Goal: Use online tool/utility: Utilize a website feature to perform a specific function

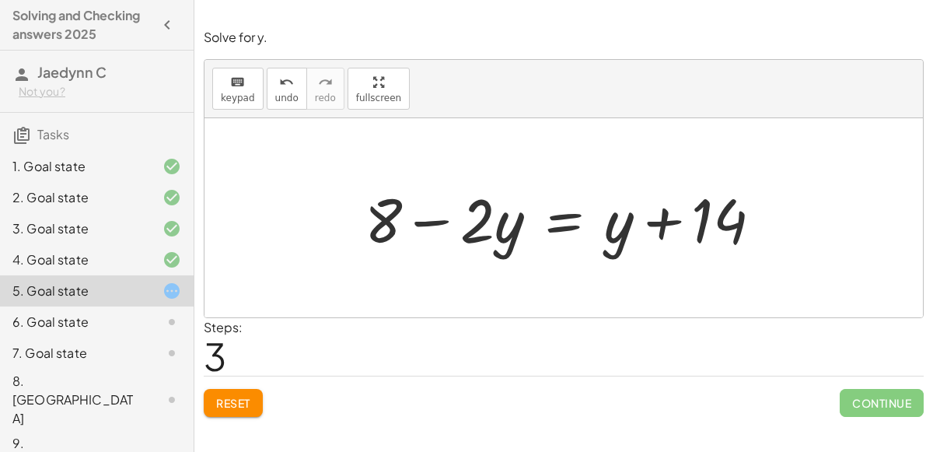
scroll to position [15, 0]
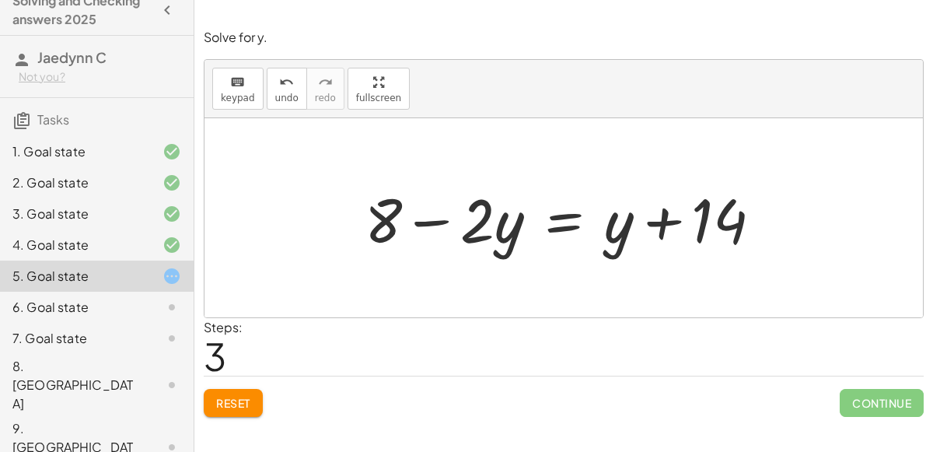
click at [443, 222] on div at bounding box center [570, 218] width 426 height 80
click at [499, 222] on div at bounding box center [570, 218] width 426 height 80
drag, startPoint x: 620, startPoint y: 238, endPoint x: 492, endPoint y: 237, distance: 127.6
click at [492, 237] on div at bounding box center [570, 218] width 426 height 80
click at [713, 228] on div at bounding box center [570, 218] width 426 height 80
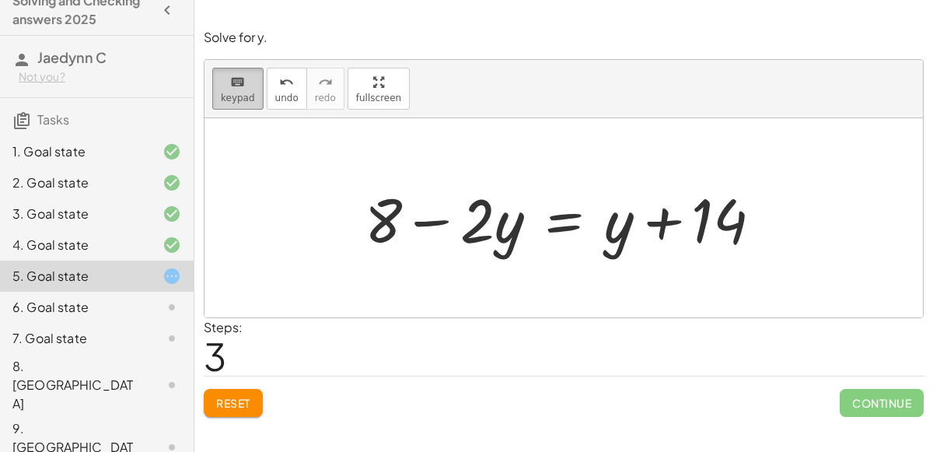
click at [246, 80] on div "keyboard" at bounding box center [238, 81] width 34 height 19
click at [852, 160] on div at bounding box center [564, 217] width 719 height 199
click at [218, 85] on button "keyboard keypad" at bounding box center [237, 89] width 51 height 42
click at [560, 215] on div at bounding box center [570, 218] width 426 height 80
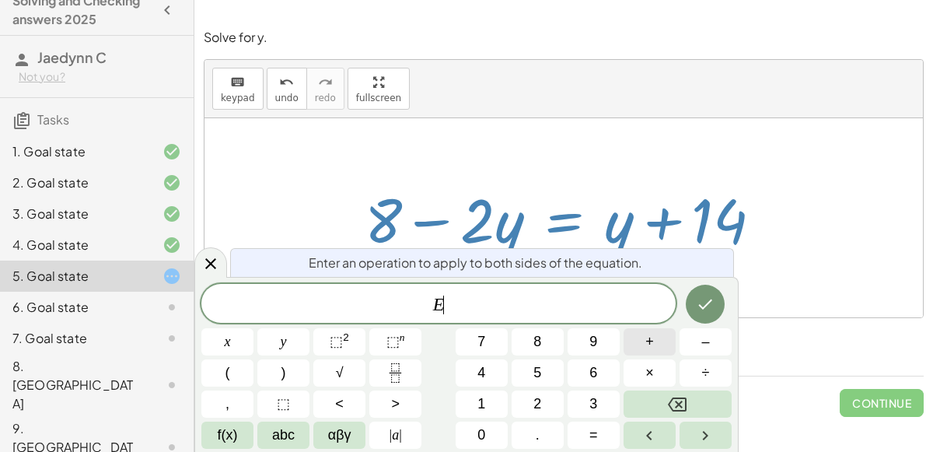
click at [651, 352] on span "+" at bounding box center [650, 341] width 9 height 21
click at [538, 349] on span "8" at bounding box center [538, 341] width 8 height 21
click at [692, 310] on button "Done" at bounding box center [705, 304] width 39 height 39
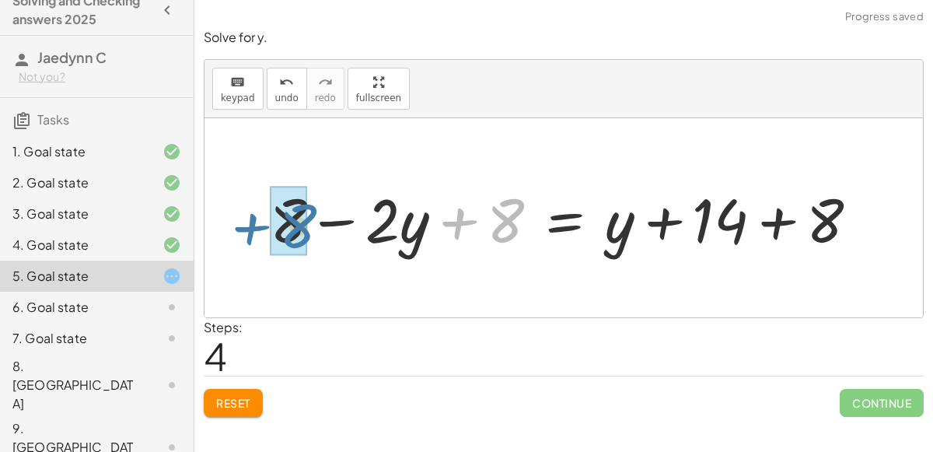
drag, startPoint x: 503, startPoint y: 219, endPoint x: 295, endPoint y: 225, distance: 207.8
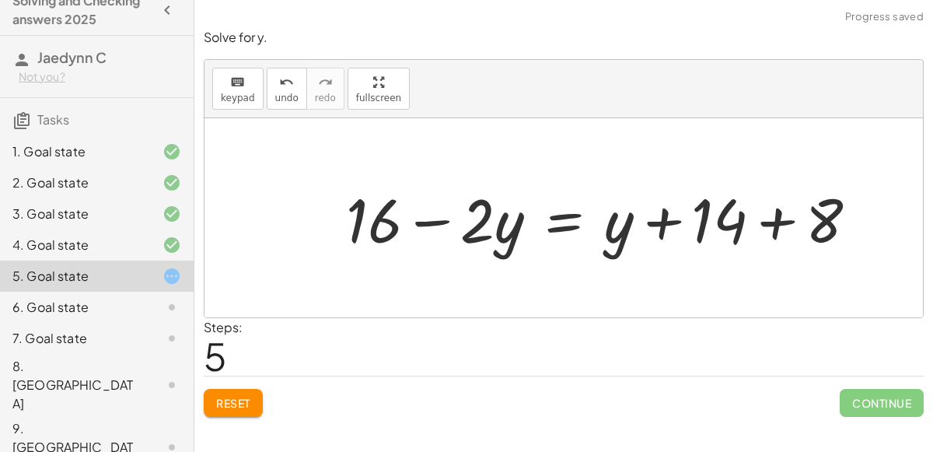
click at [781, 220] on div at bounding box center [608, 218] width 540 height 80
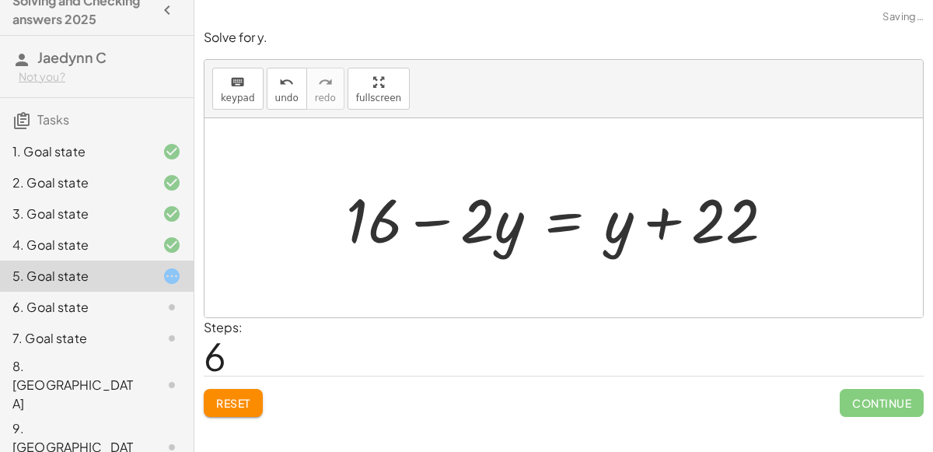
click at [664, 222] on div at bounding box center [566, 218] width 457 height 80
click at [635, 229] on div at bounding box center [566, 218] width 457 height 80
click at [554, 223] on div at bounding box center [566, 218] width 457 height 80
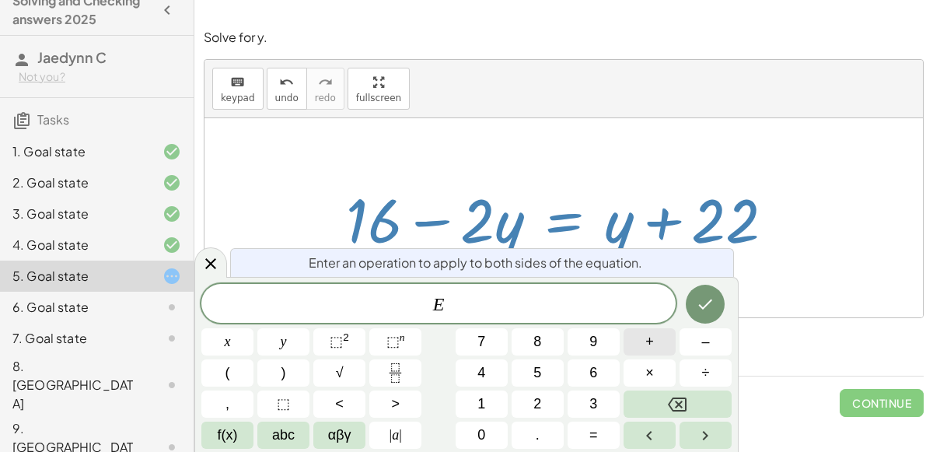
click at [652, 348] on span "+" at bounding box center [650, 341] width 9 height 21
click at [482, 402] on span "1" at bounding box center [482, 404] width 8 height 21
click at [600, 367] on button "6" at bounding box center [594, 372] width 52 height 27
click at [703, 310] on icon "Done" at bounding box center [705, 304] width 19 height 19
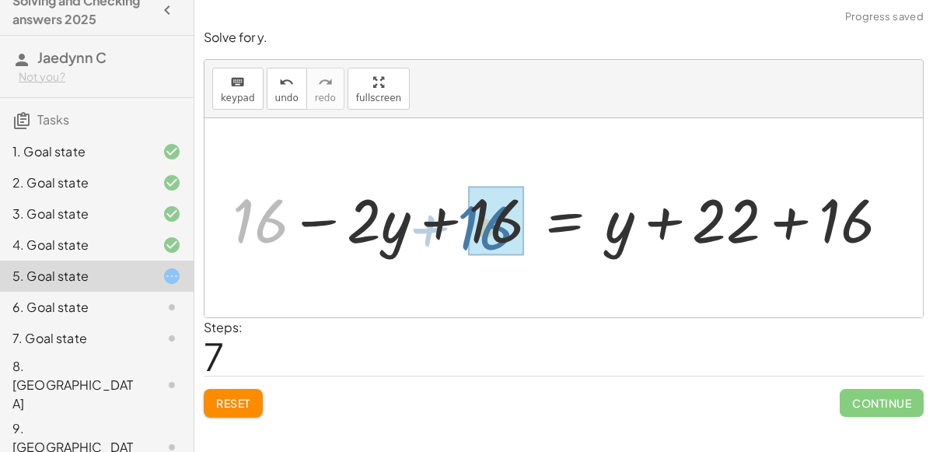
drag, startPoint x: 273, startPoint y: 216, endPoint x: 501, endPoint y: 223, distance: 228.0
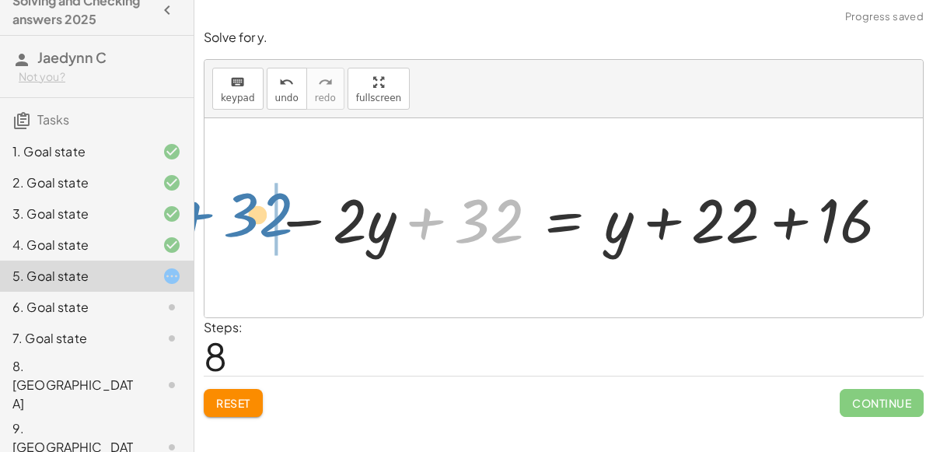
drag, startPoint x: 501, startPoint y: 223, endPoint x: 269, endPoint y: 217, distance: 231.9
click at [269, 217] on div at bounding box center [583, 218] width 632 height 80
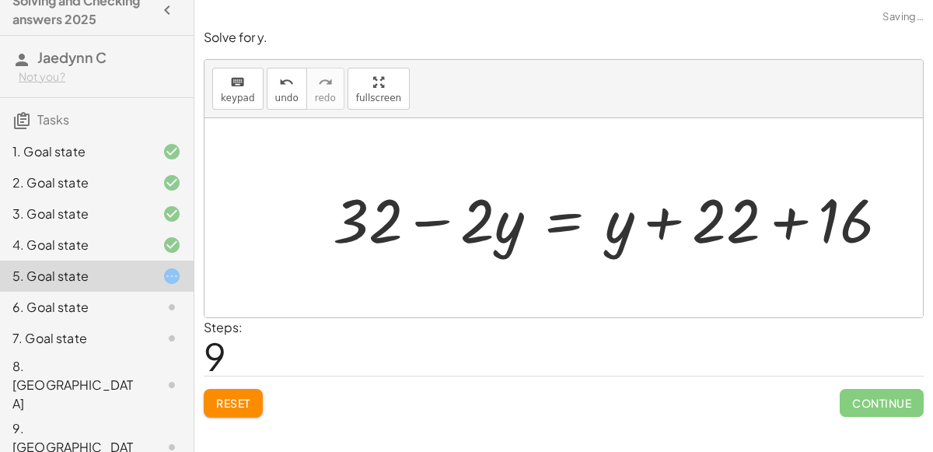
click at [860, 237] on div at bounding box center [617, 218] width 584 height 80
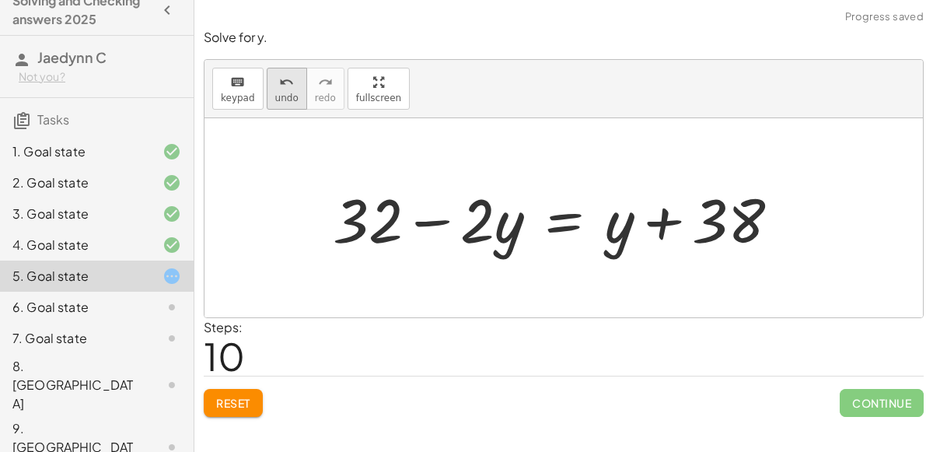
click at [282, 82] on icon "undo" at bounding box center [286, 82] width 15 height 19
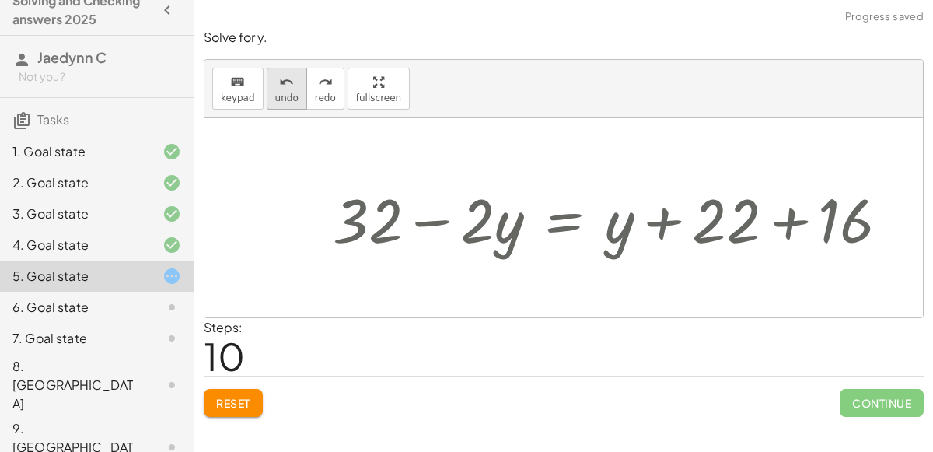
click at [282, 82] on icon "undo" at bounding box center [286, 82] width 15 height 19
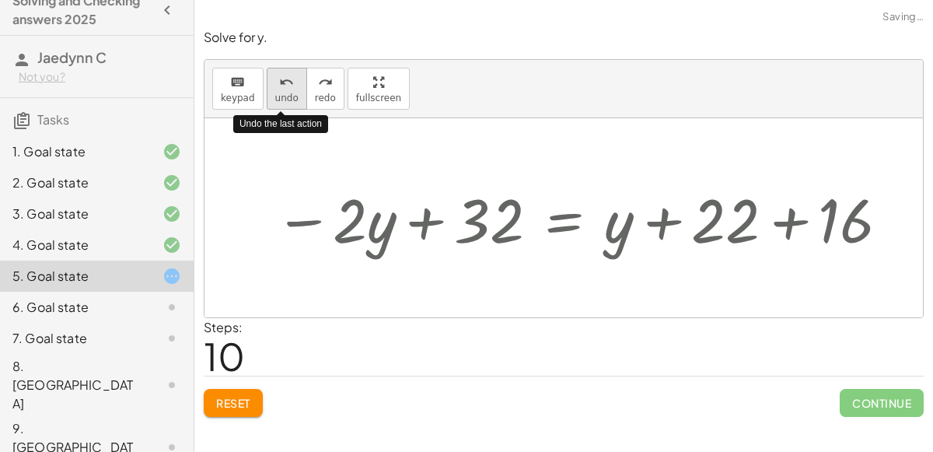
click at [282, 82] on icon "undo" at bounding box center [286, 82] width 15 height 19
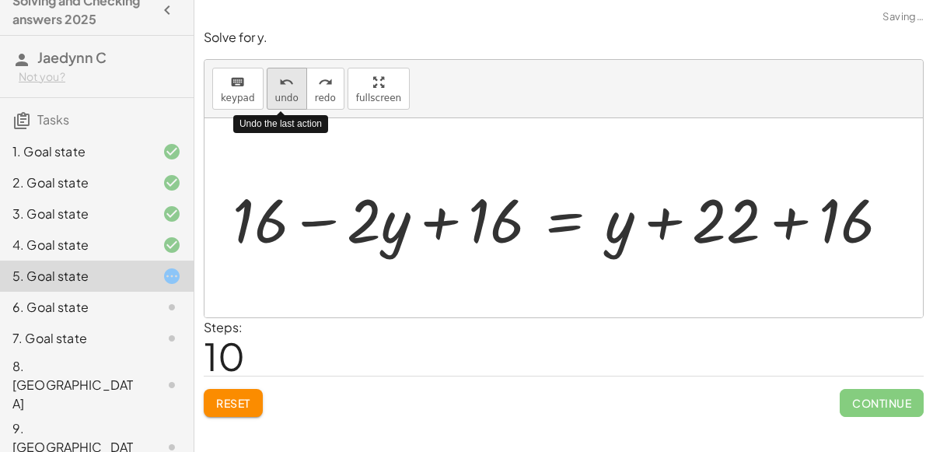
click at [282, 82] on icon "undo" at bounding box center [286, 82] width 15 height 19
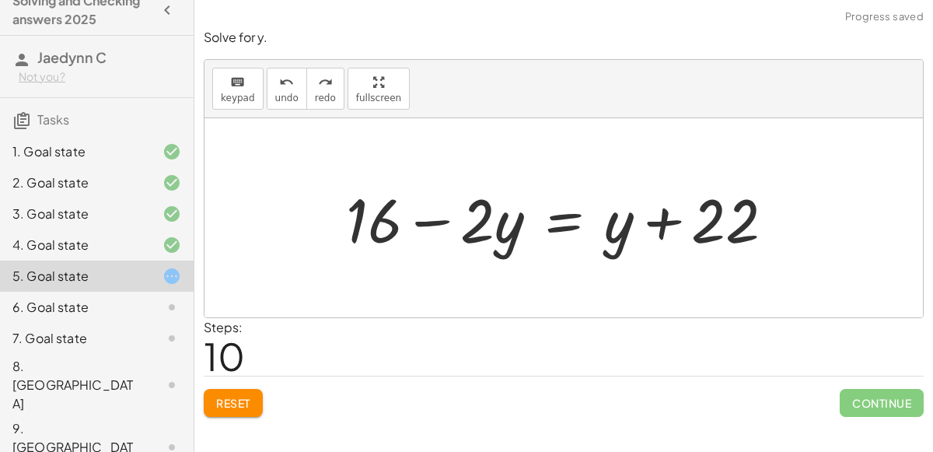
click at [831, 270] on div at bounding box center [564, 217] width 719 height 199
